Goal: Task Accomplishment & Management: Manage account settings

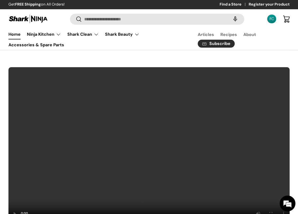
click at [273, 18] on div "FC" at bounding box center [272, 19] width 6 height 6
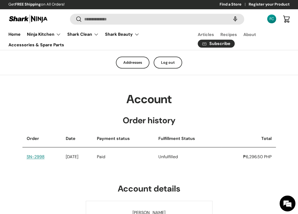
click at [78, 155] on time "[DATE]" at bounding box center [72, 157] width 13 height 6
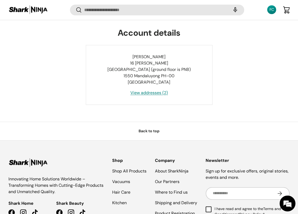
scroll to position [163, 0]
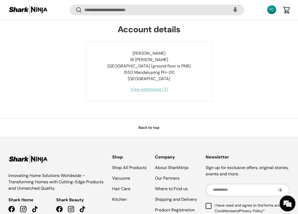
click at [139, 89] on link "View addresses (2)" at bounding box center [148, 89] width 37 height 6
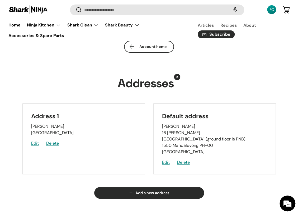
scroll to position [23, 0]
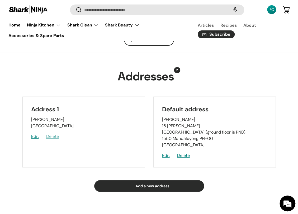
click at [53, 137] on button "Delete" at bounding box center [52, 136] width 13 height 6
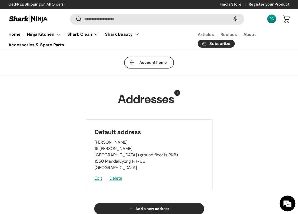
scroll to position [1, 0]
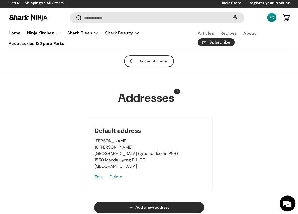
click at [158, 59] on link "Account home" at bounding box center [149, 61] width 50 height 12
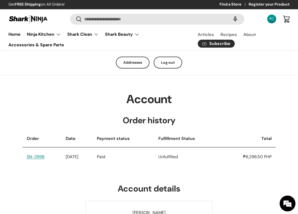
click at [40, 159] on td "SN-2998" at bounding box center [41, 156] width 39 height 19
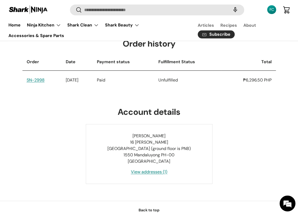
scroll to position [78, 0]
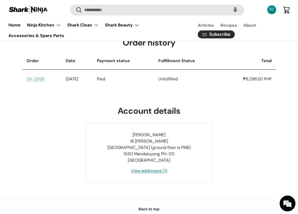
click at [37, 79] on link "SN-2998" at bounding box center [36, 79] width 18 height 6
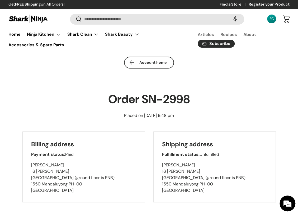
click at [59, 95] on h1 "Order SN-2998" at bounding box center [149, 99] width 254 height 15
click at [70, 100] on h1 "Order SN-2998" at bounding box center [149, 99] width 254 height 15
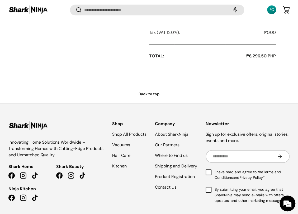
scroll to position [331, 0]
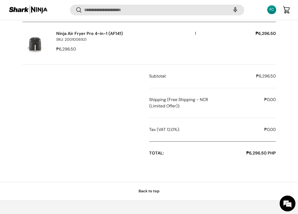
click at [140, 98] on td at bounding box center [85, 103] width 127 height 30
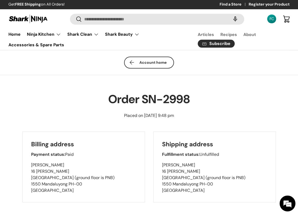
click at [142, 59] on link "Account home" at bounding box center [149, 63] width 50 height 12
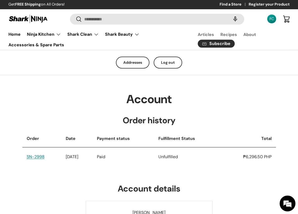
click at [220, 101] on h1 "Account" at bounding box center [149, 99] width 254 height 15
